Goal: Task Accomplishment & Management: Manage account settings

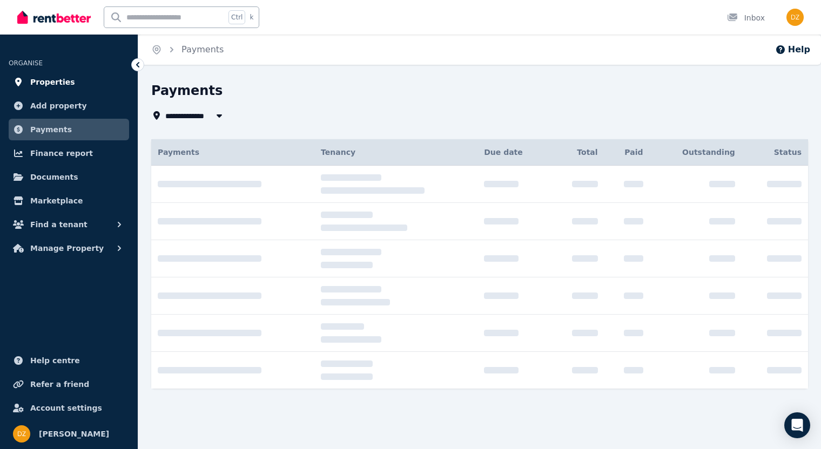
click at [57, 83] on span "Properties" at bounding box center [52, 82] width 45 height 13
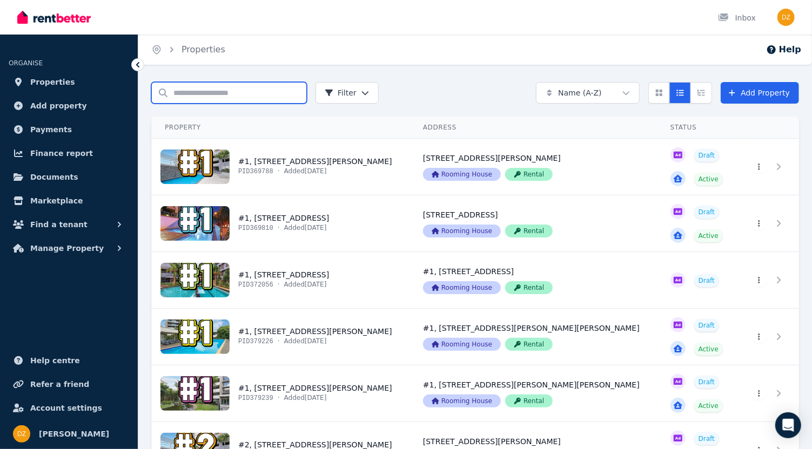
click at [218, 89] on input "Search properties" at bounding box center [228, 93] width 155 height 22
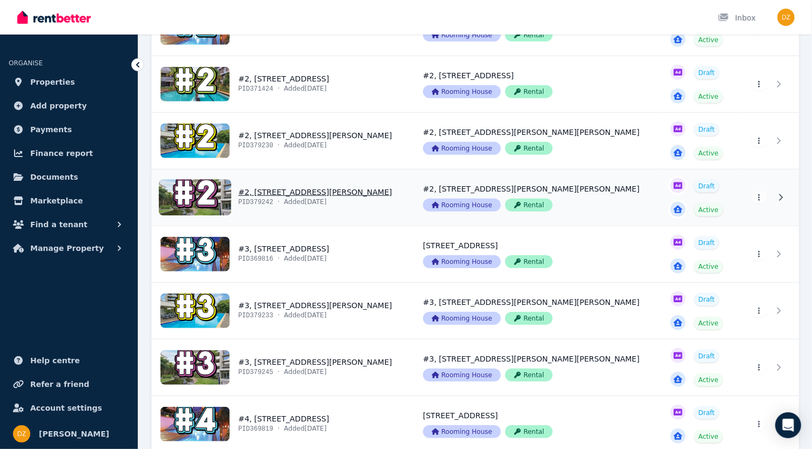
scroll to position [540, 0]
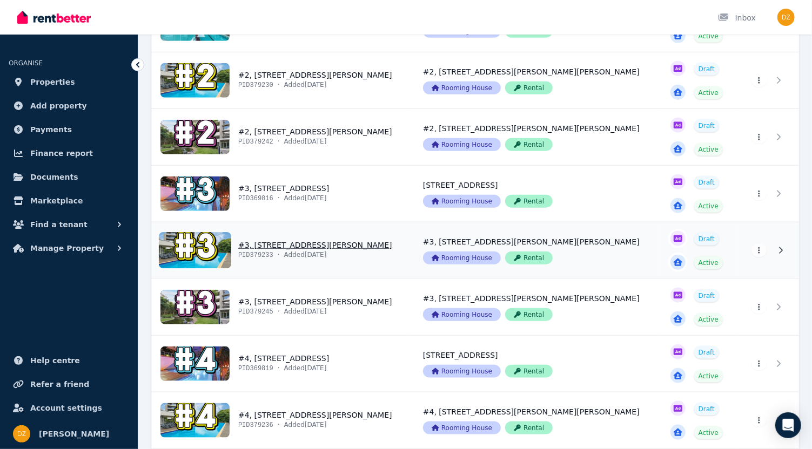
click at [312, 241] on link "View property details" at bounding box center [281, 250] width 258 height 56
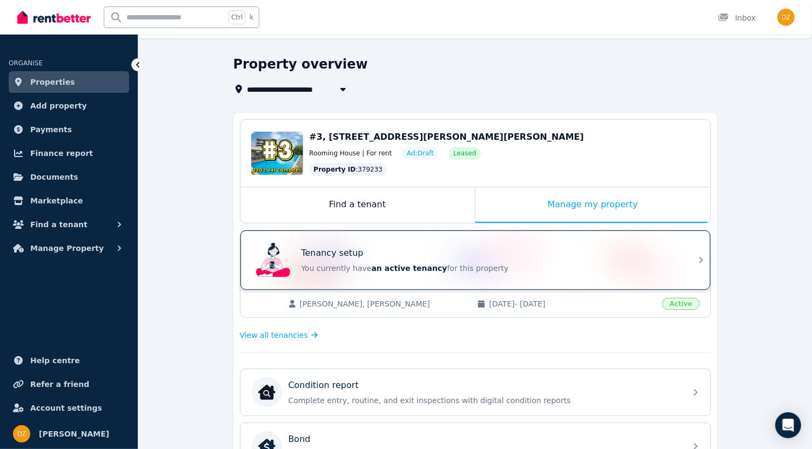
scroll to position [60, 0]
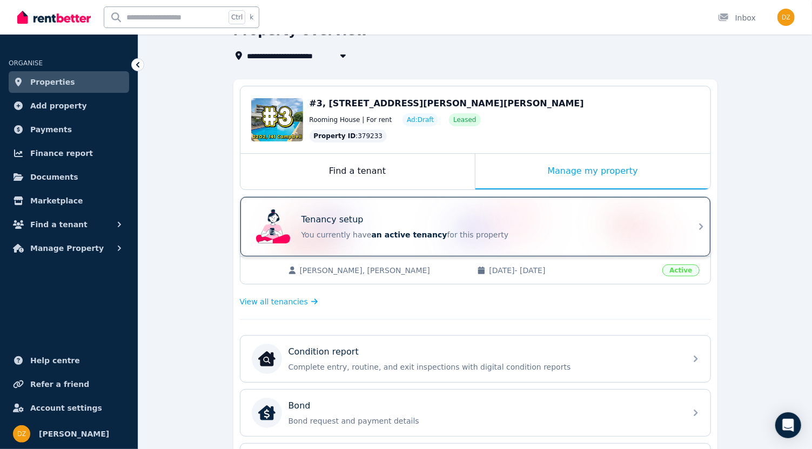
click at [371, 246] on div "Tenancy setup You currently have an active tenancy for this property" at bounding box center [466, 226] width 428 height 43
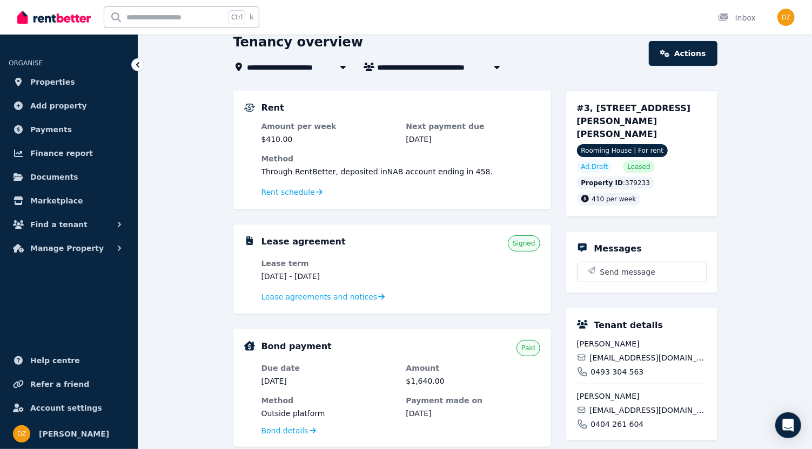
scroll to position [28, 0]
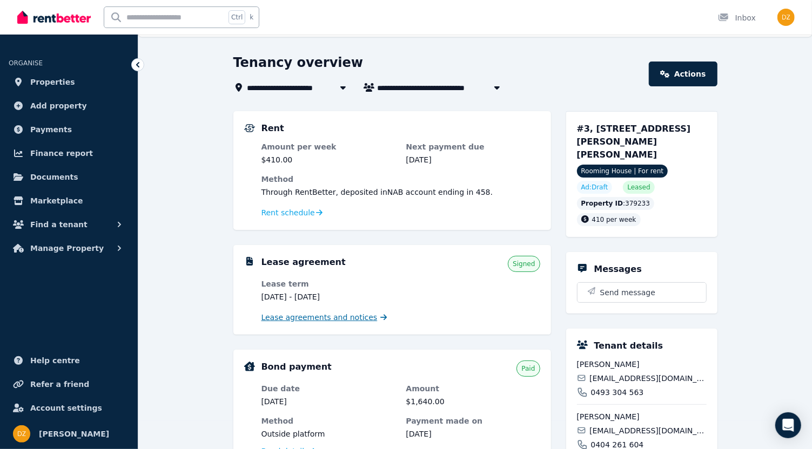
click at [305, 317] on span "Lease agreements and notices" at bounding box center [319, 317] width 116 height 11
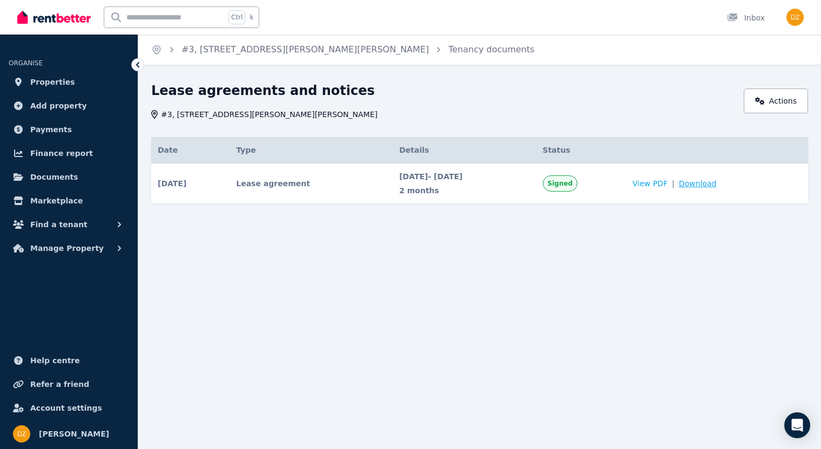
click at [701, 184] on span "Download" at bounding box center [698, 183] width 38 height 11
